Goal: Connect with others: Connect with others

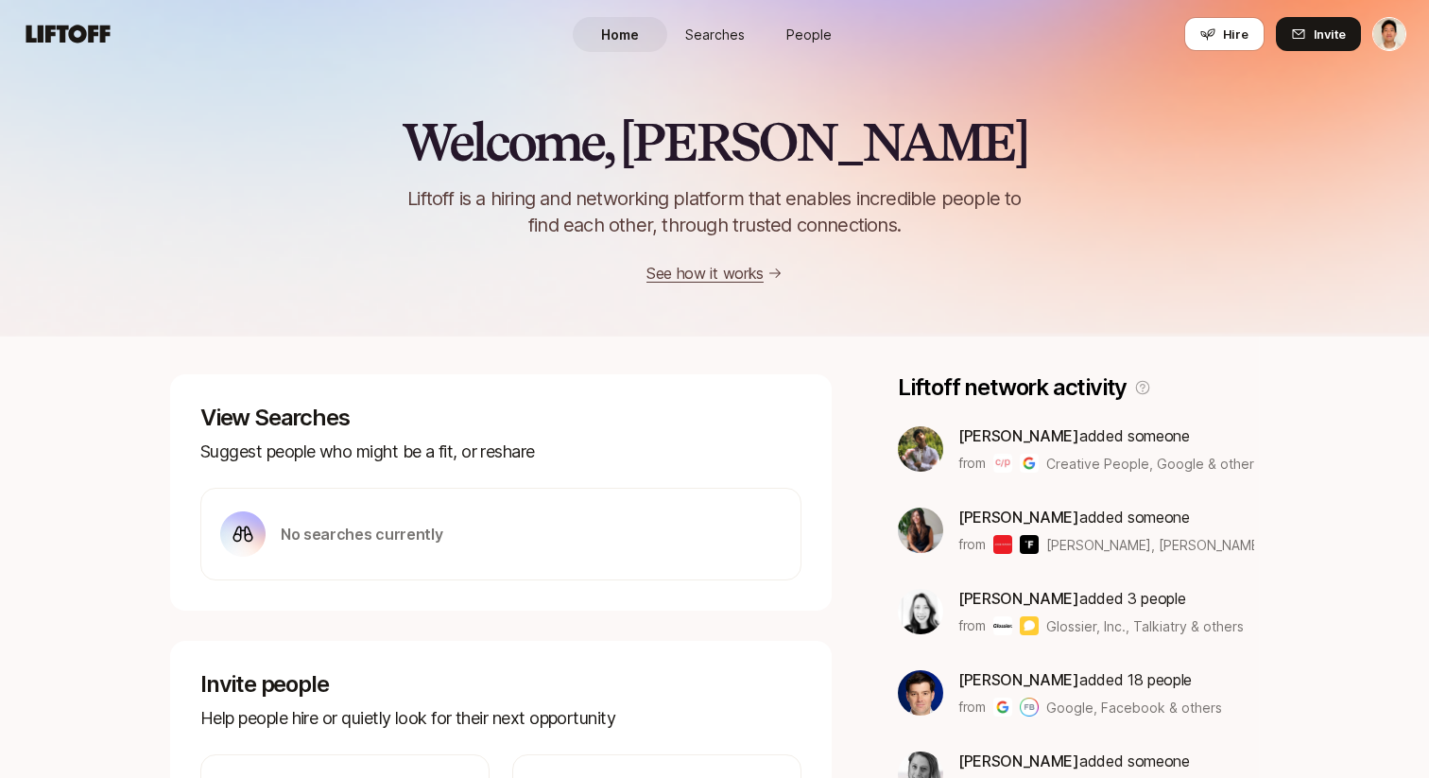
click at [817, 25] on span "People" at bounding box center [808, 35] width 45 height 20
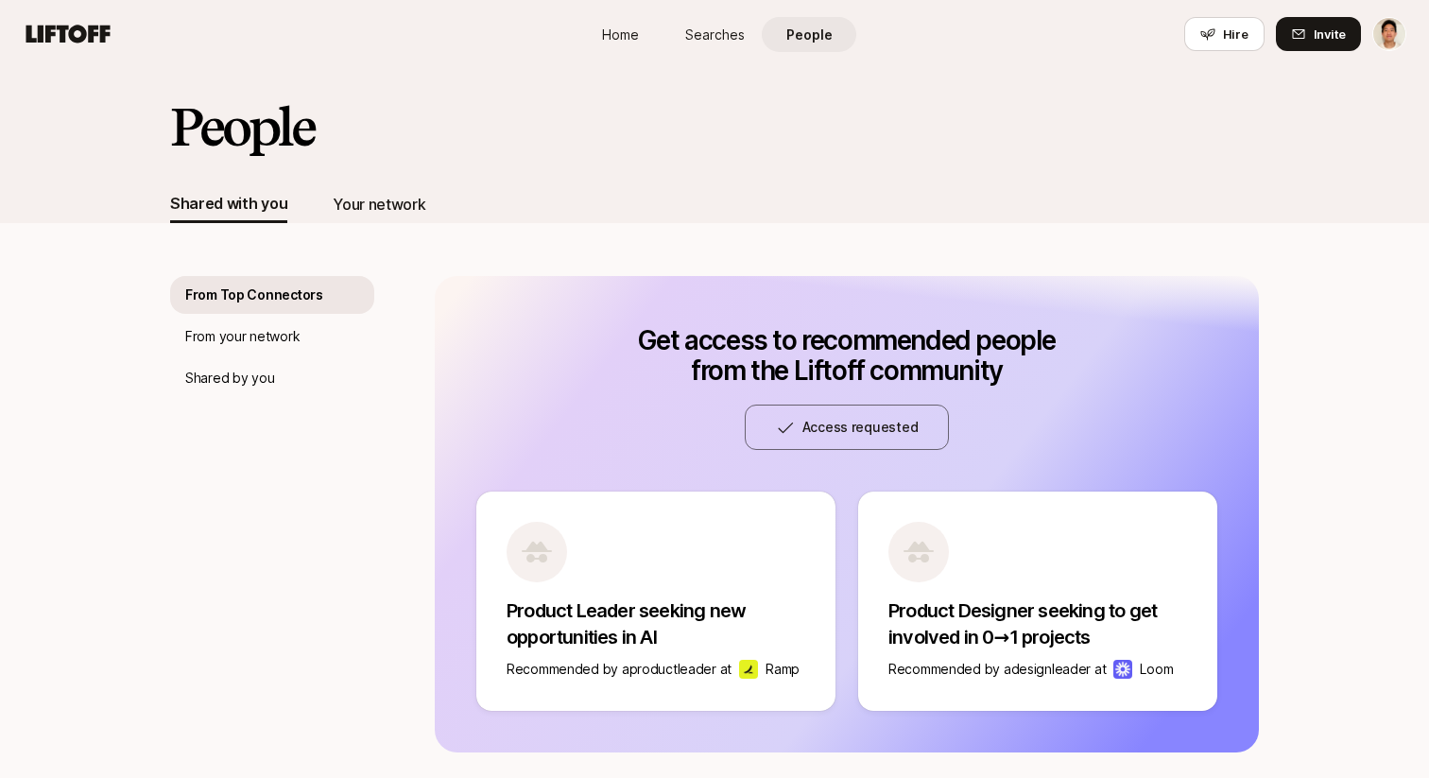
click at [361, 199] on div "Your network" at bounding box center [379, 204] width 93 height 25
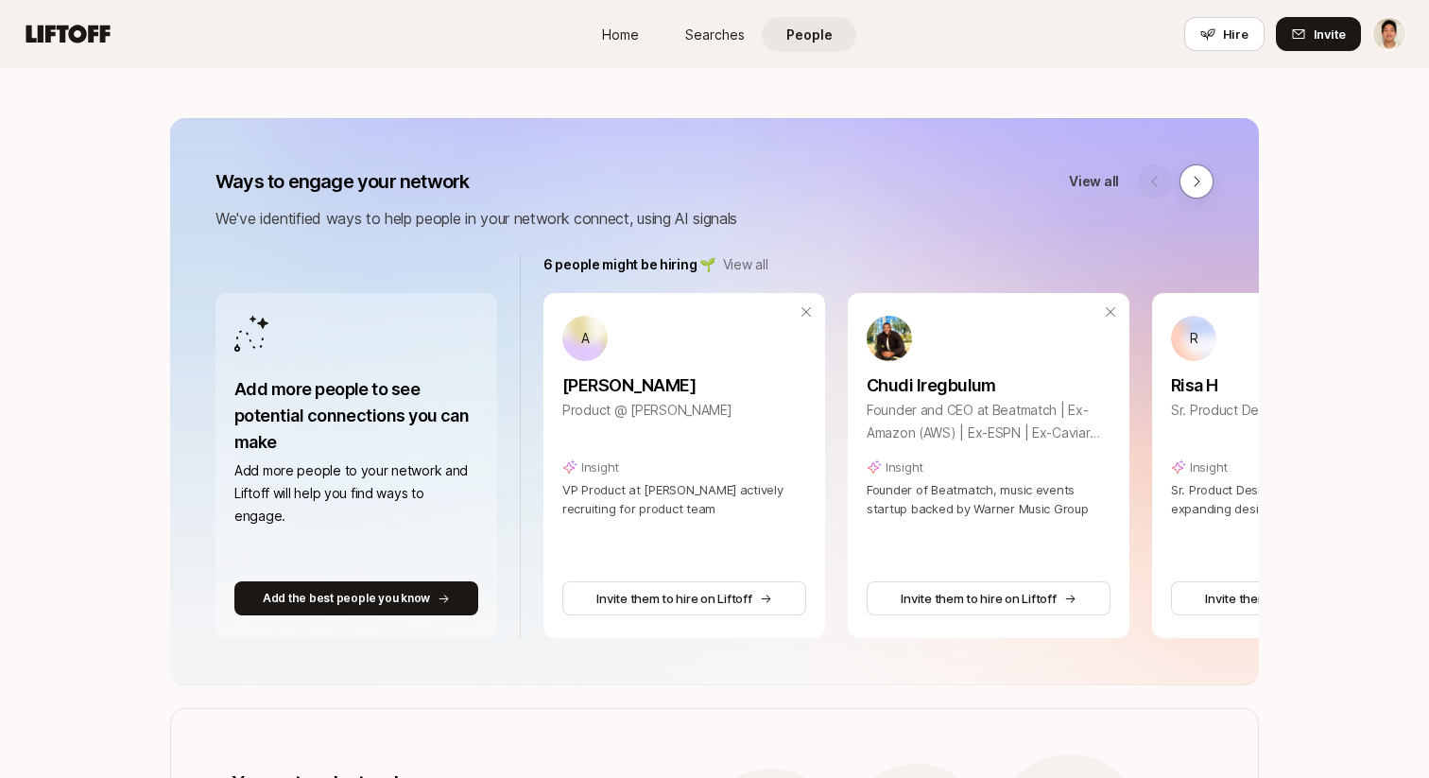
scroll to position [331, 0]
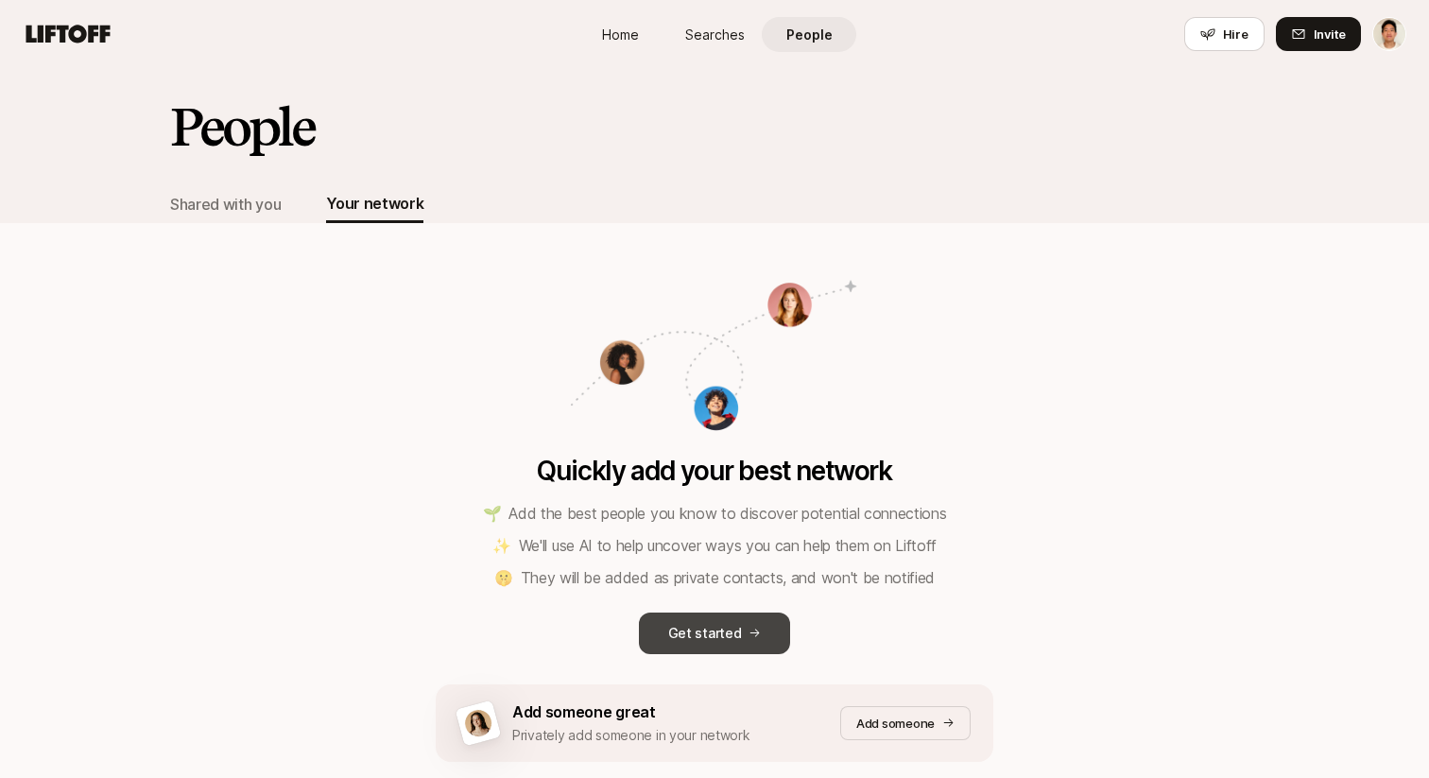
click at [741, 629] on button "Get started" at bounding box center [714, 633] width 151 height 42
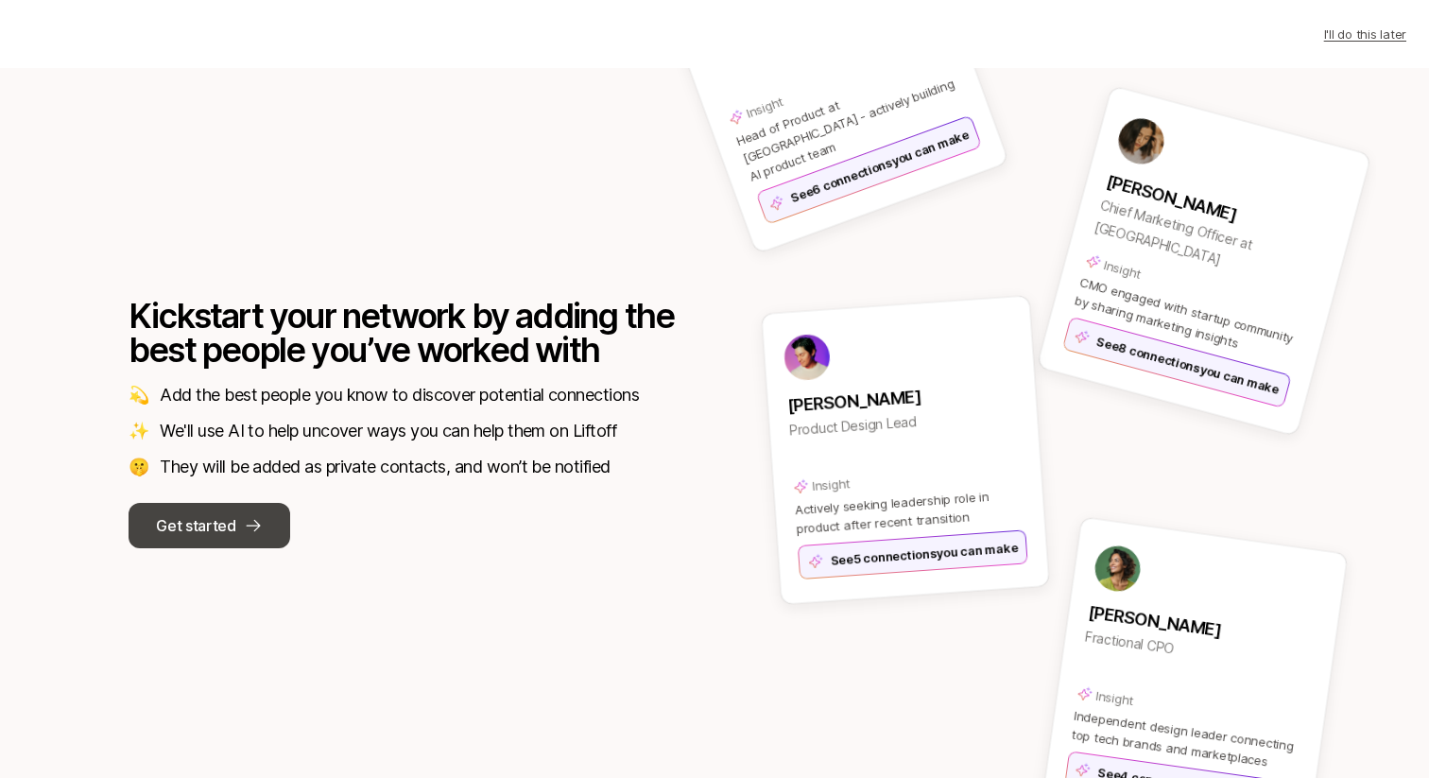
click at [221, 517] on p "Get started" at bounding box center [195, 525] width 79 height 25
